Goal: Book appointment/travel/reservation

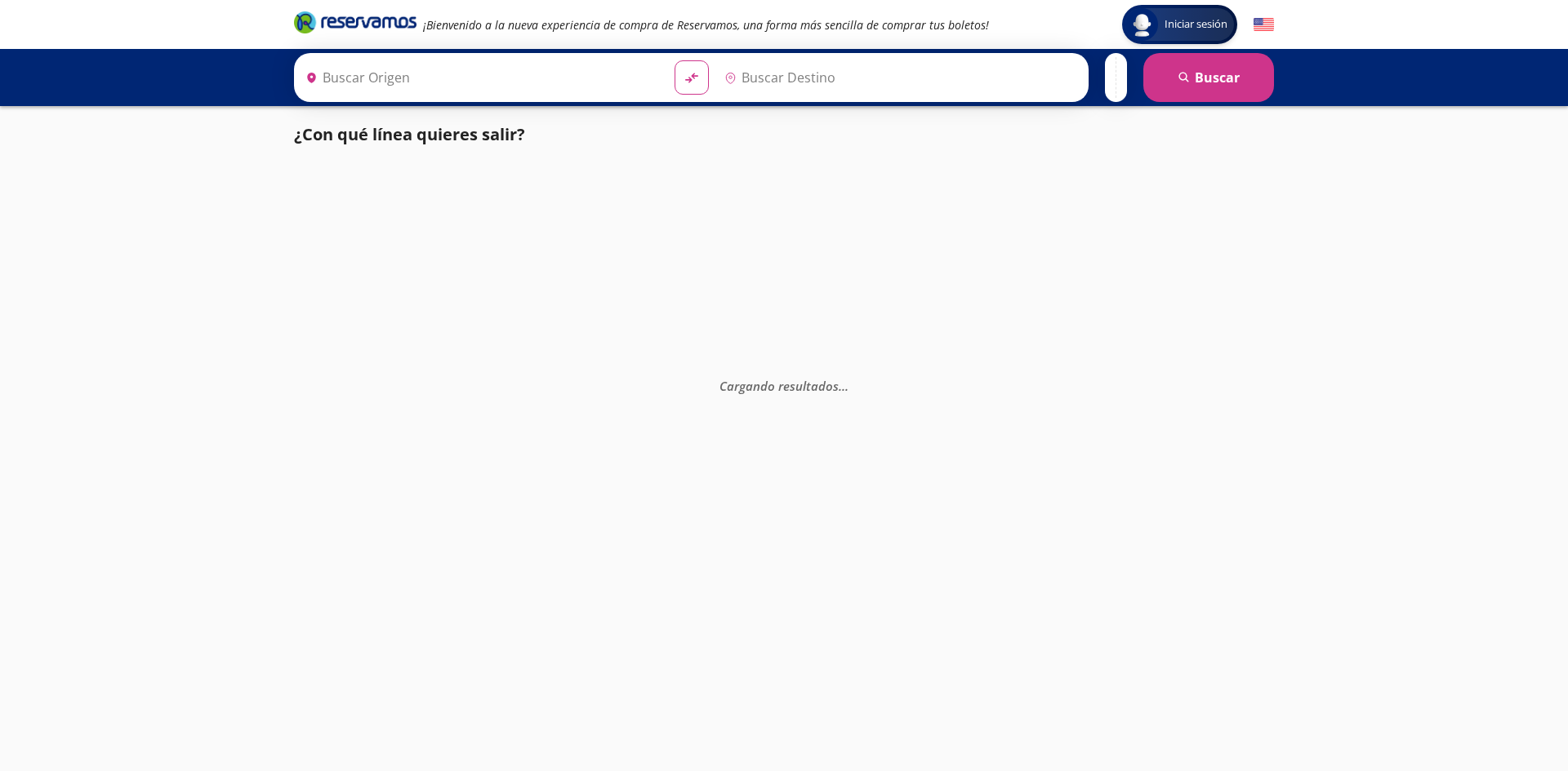
type input "[GEOGRAPHIC_DATA], [GEOGRAPHIC_DATA]"
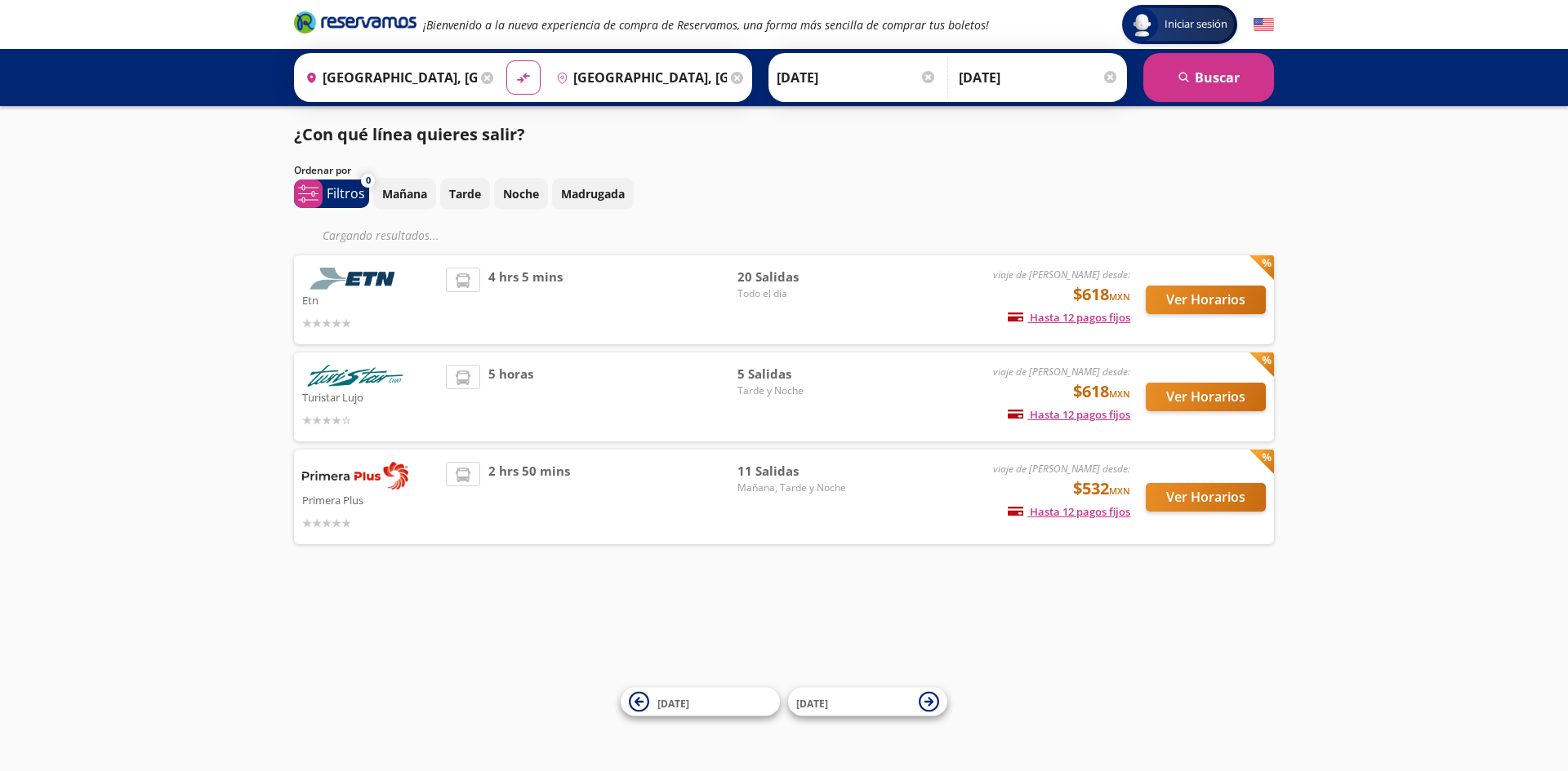
click at [339, 475] on img at bounding box center [354, 476] width 106 height 28
click at [1201, 486] on button "Ver Horarios" at bounding box center [1205, 497] width 120 height 29
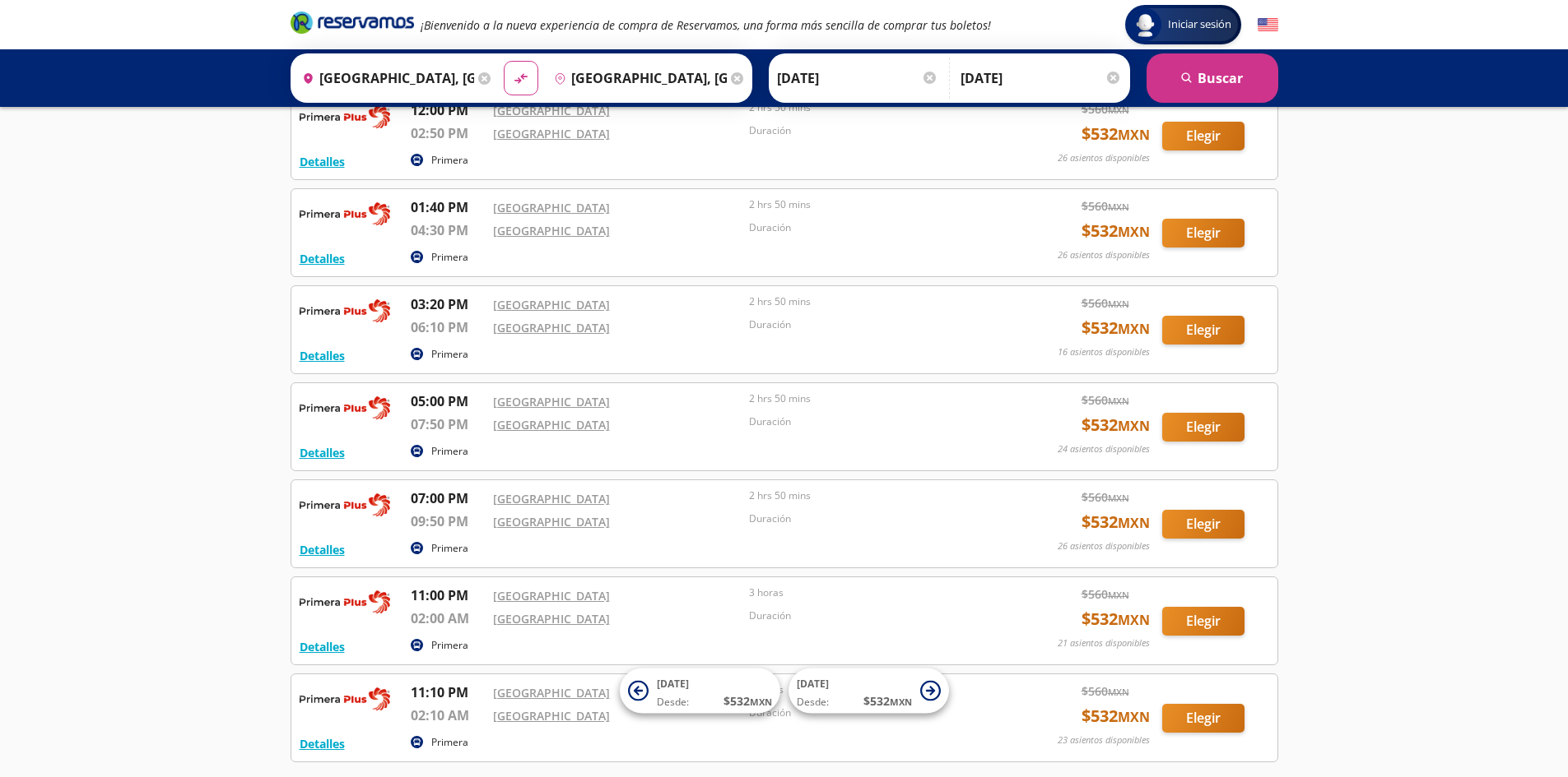
scroll to position [329, 0]
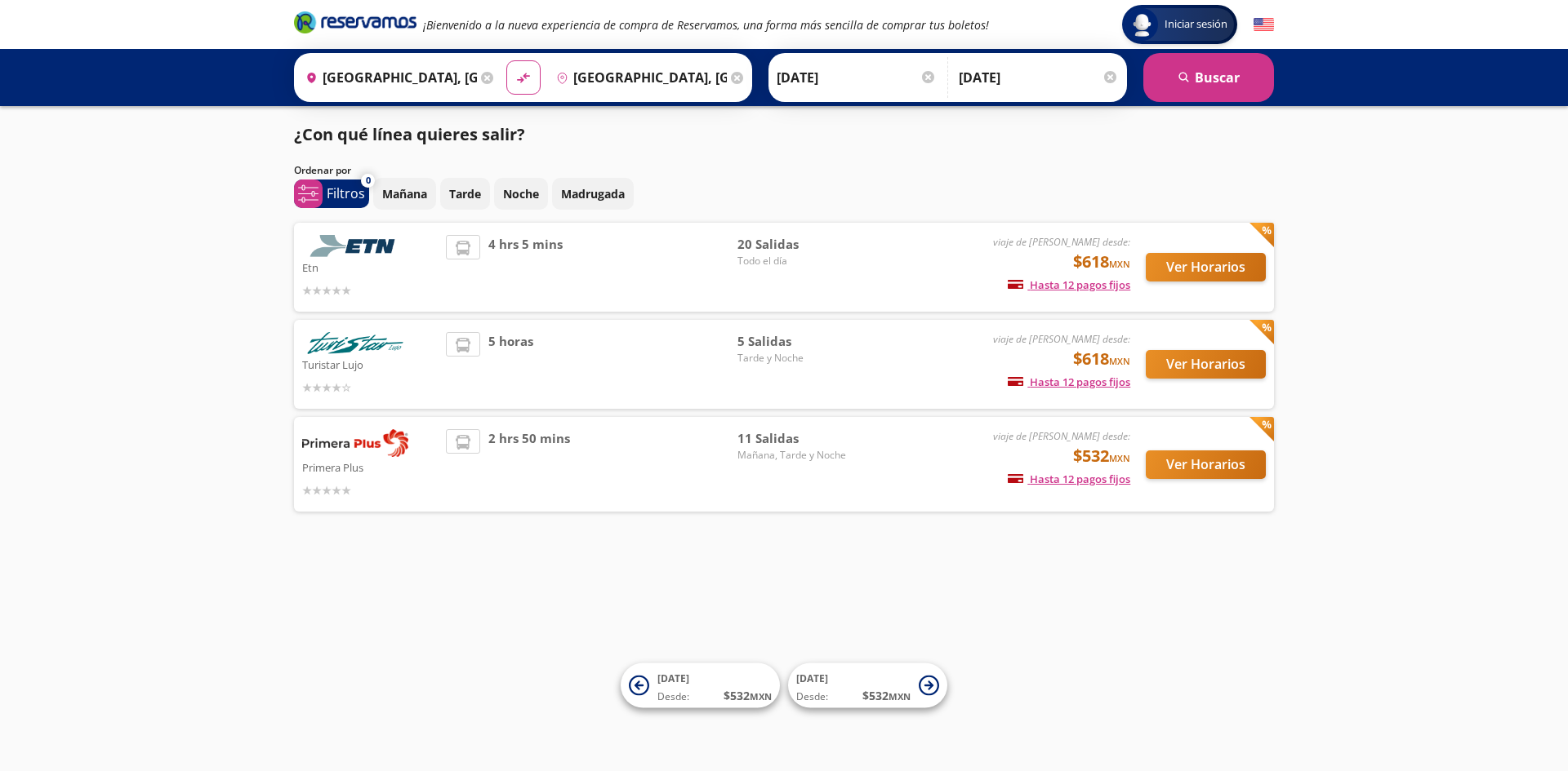
drag, startPoint x: 373, startPoint y: 350, endPoint x: 391, endPoint y: 343, distance: 19.3
click at [375, 349] on img at bounding box center [354, 343] width 106 height 22
click at [594, 355] on div "5 horas" at bounding box center [591, 364] width 291 height 65
click at [1191, 363] on button "Ver Horarios" at bounding box center [1205, 364] width 120 height 29
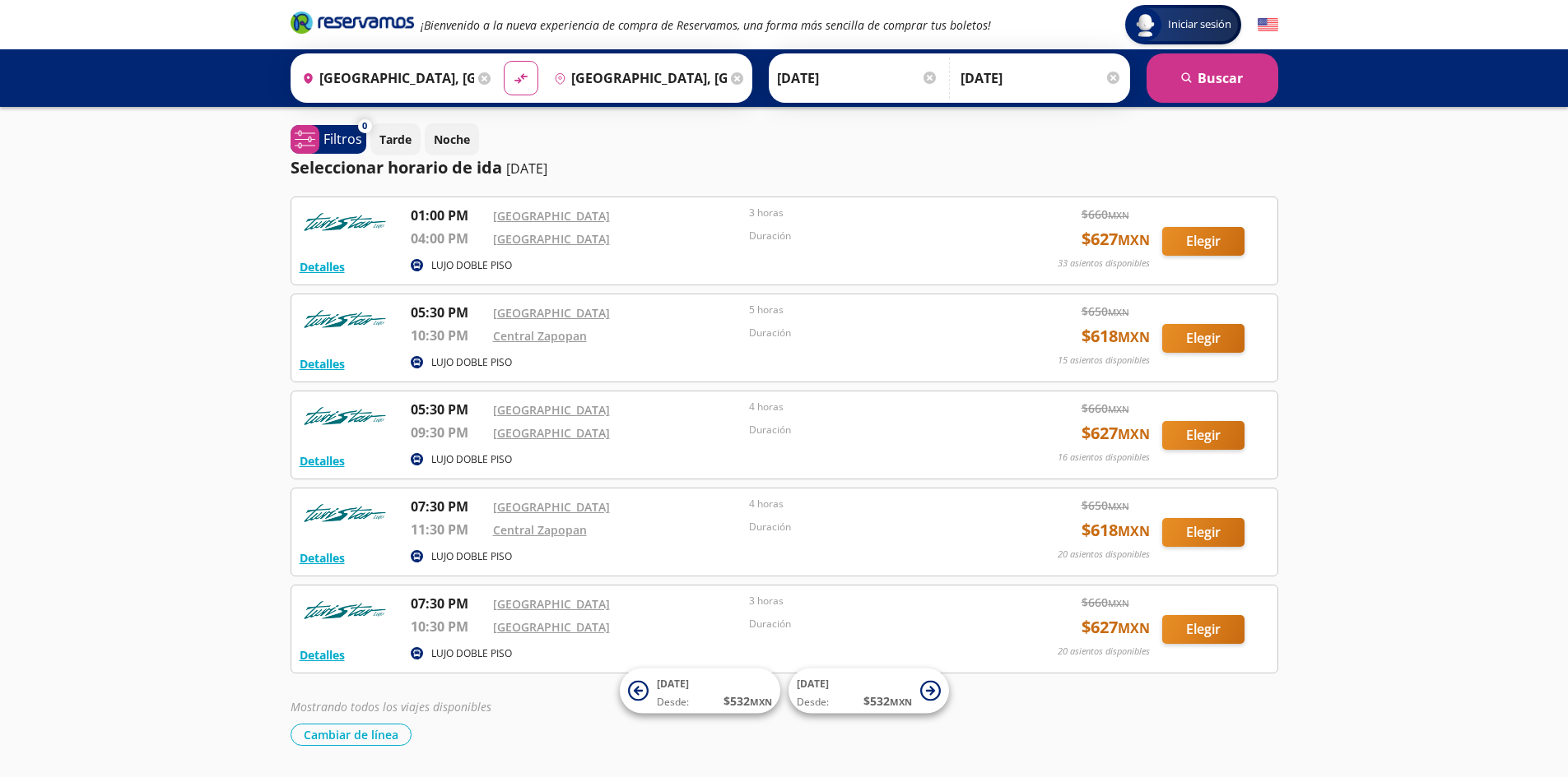
scroll to position [51, 0]
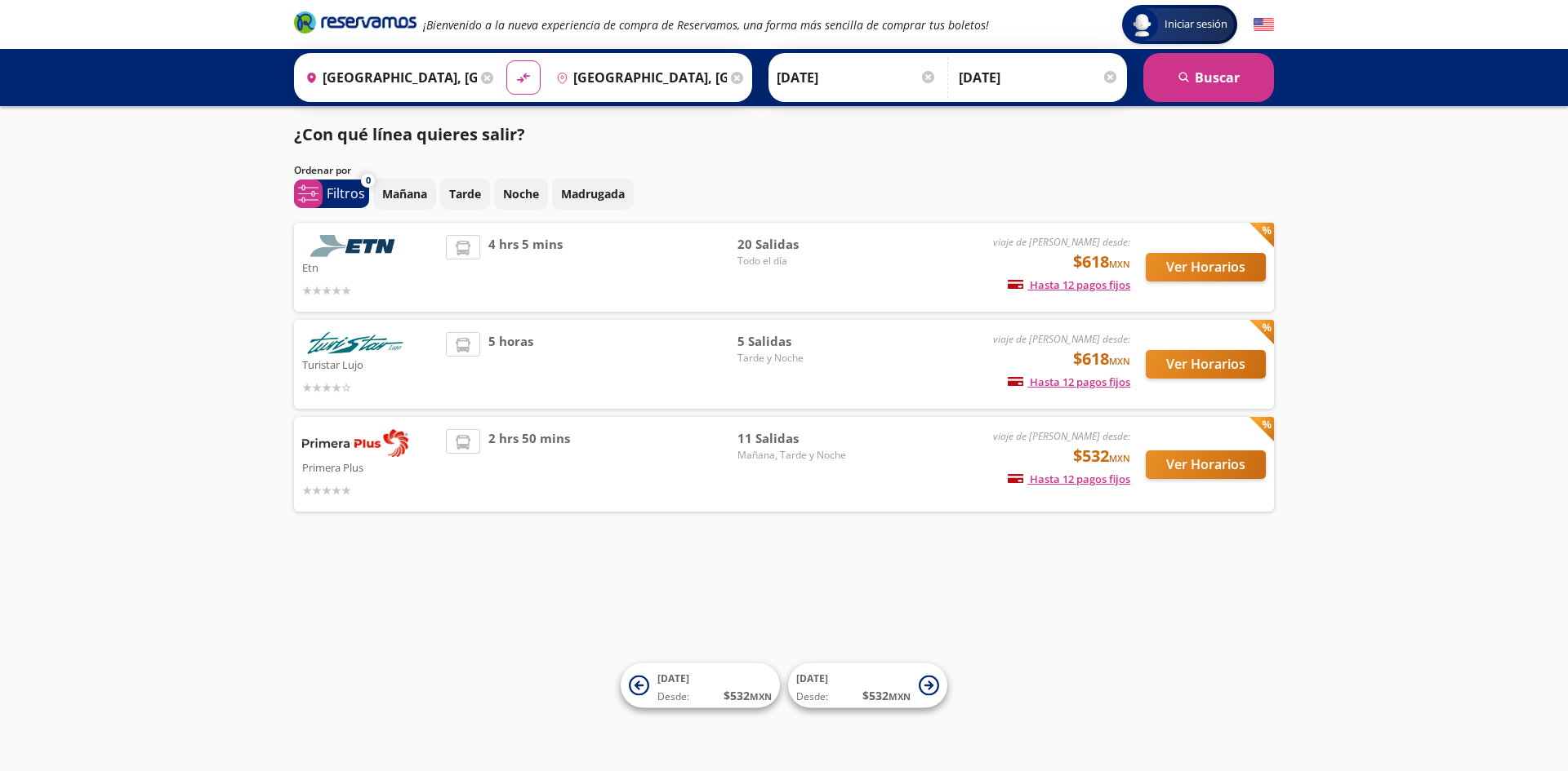
click at [360, 241] on img at bounding box center [354, 246] width 106 height 22
click at [1217, 280] on button "Ver Horarios" at bounding box center [1205, 267] width 120 height 29
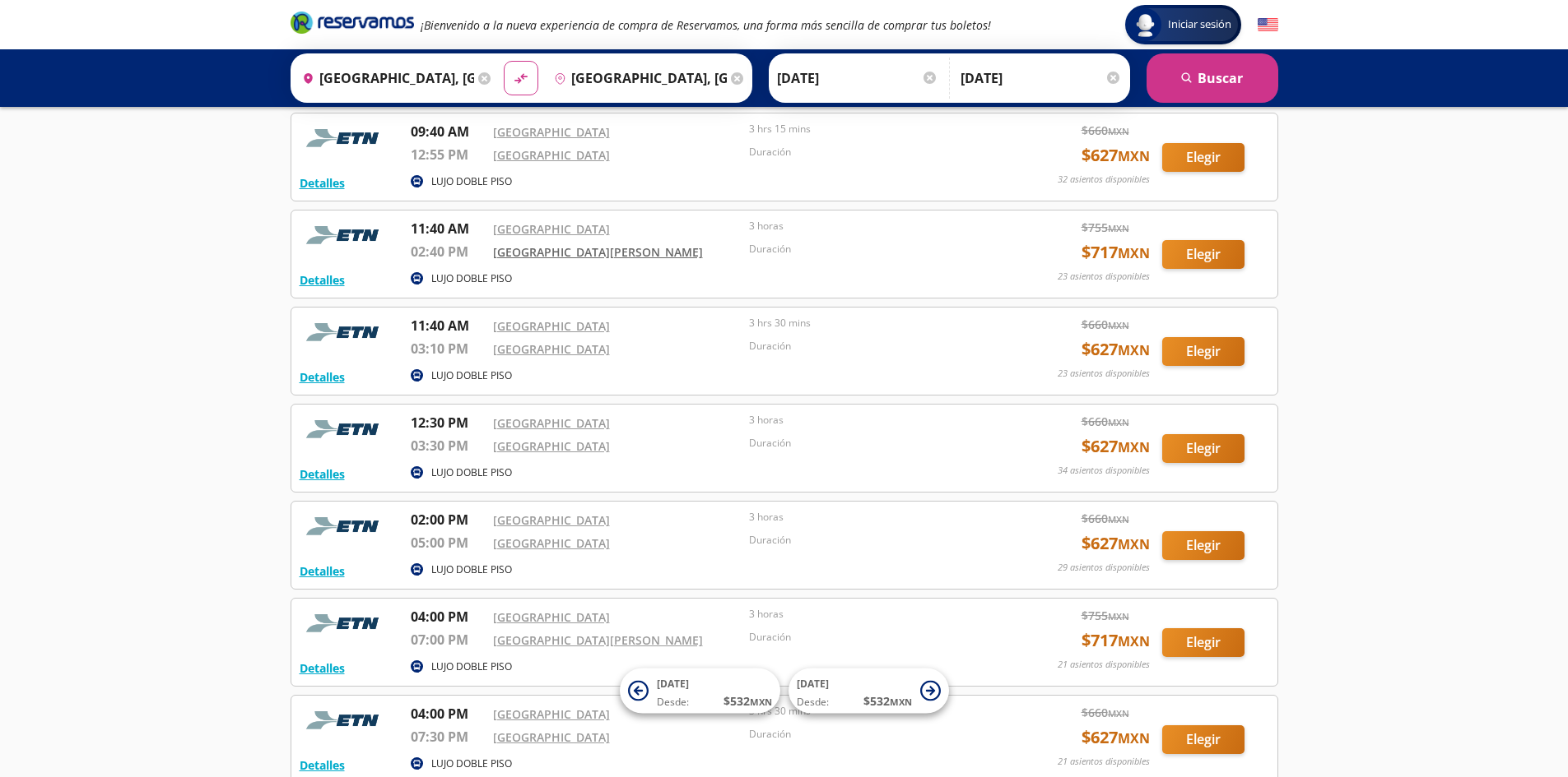
scroll to position [1234, 0]
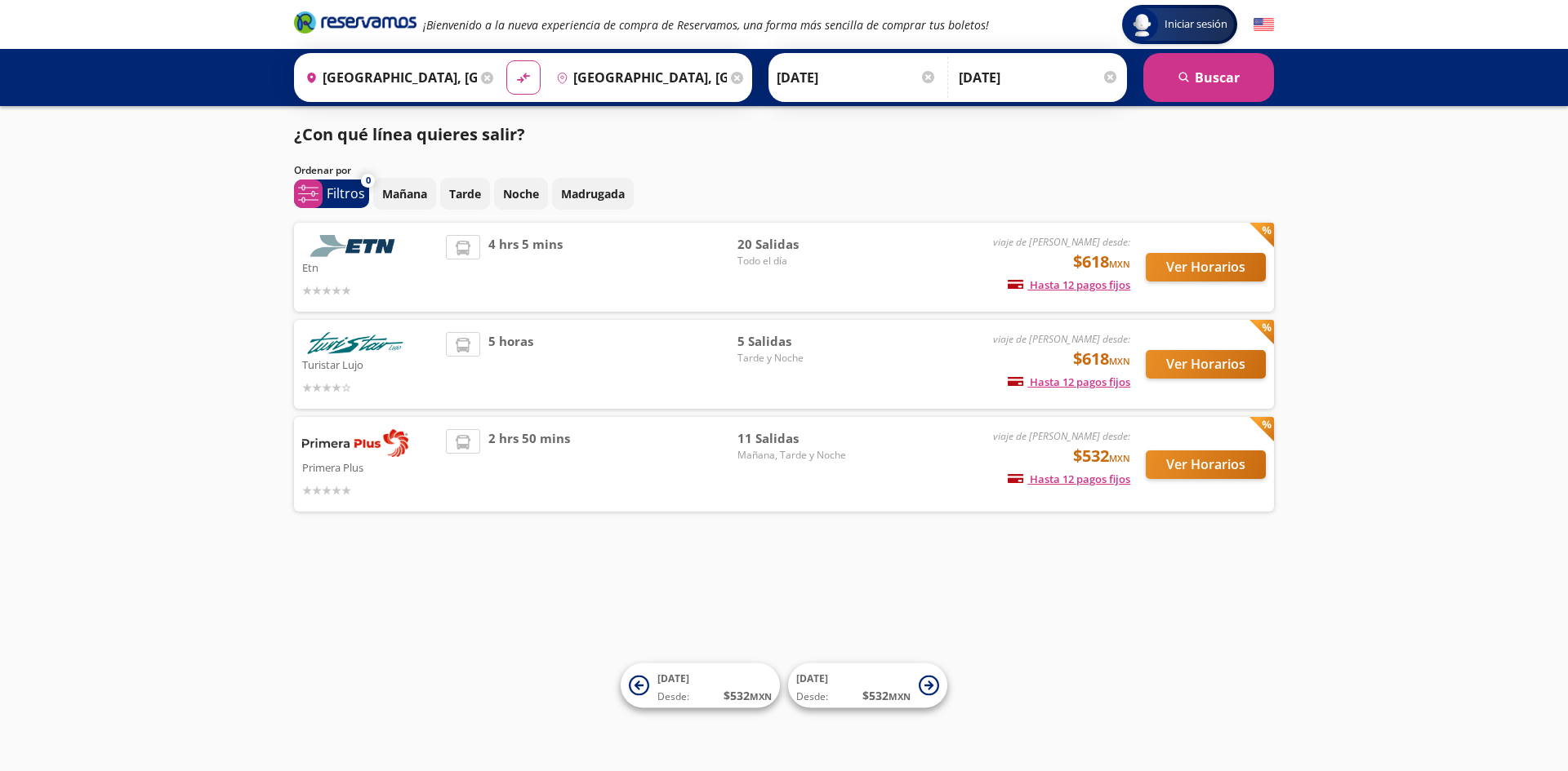
click at [380, 458] on p "Primera Plus" at bounding box center [369, 467] width 135 height 20
click at [1203, 468] on button "Ver Horarios" at bounding box center [1205, 464] width 120 height 29
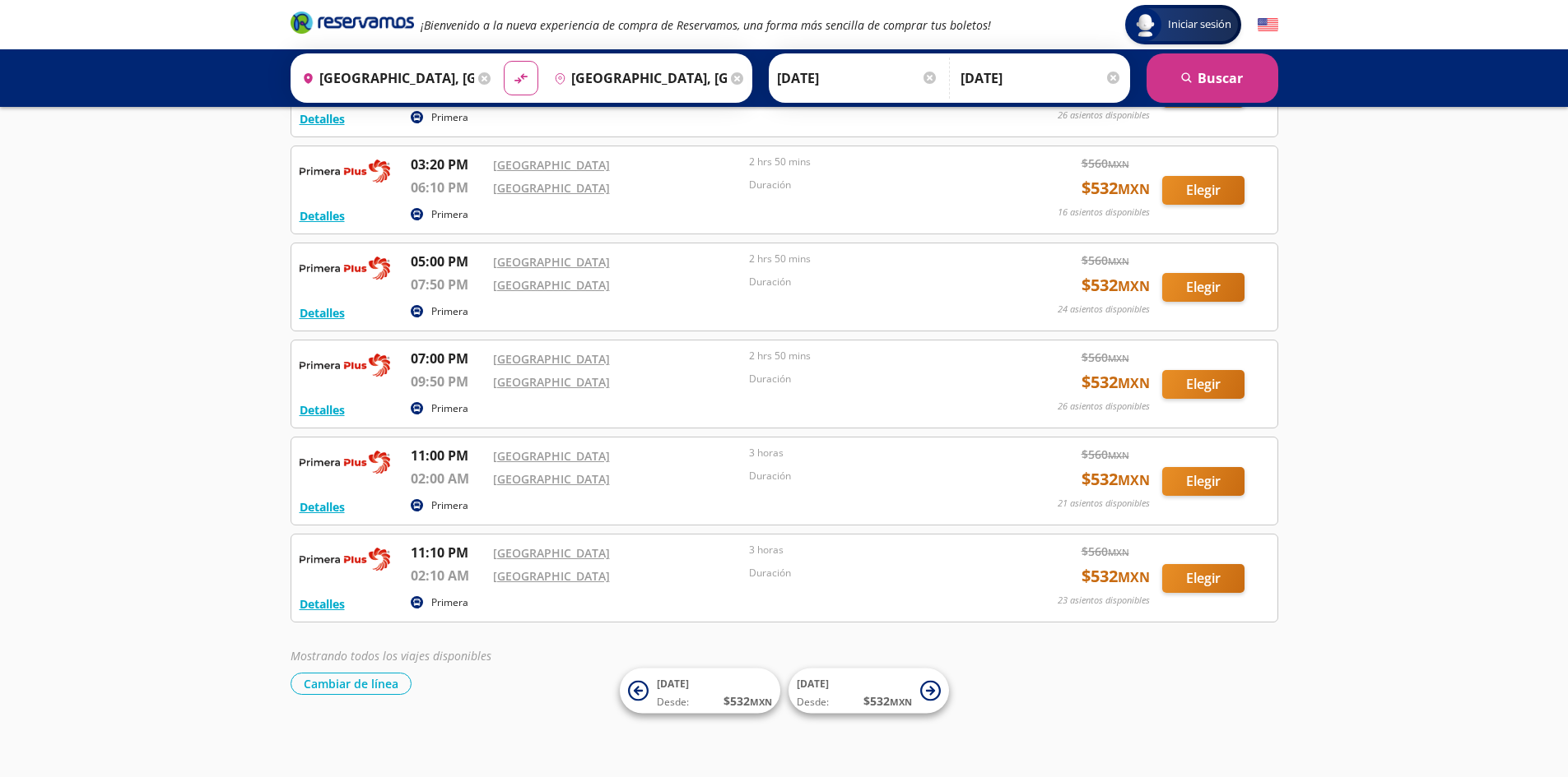
scroll to position [551, 0]
